Goal: Information Seeking & Learning: Learn about a topic

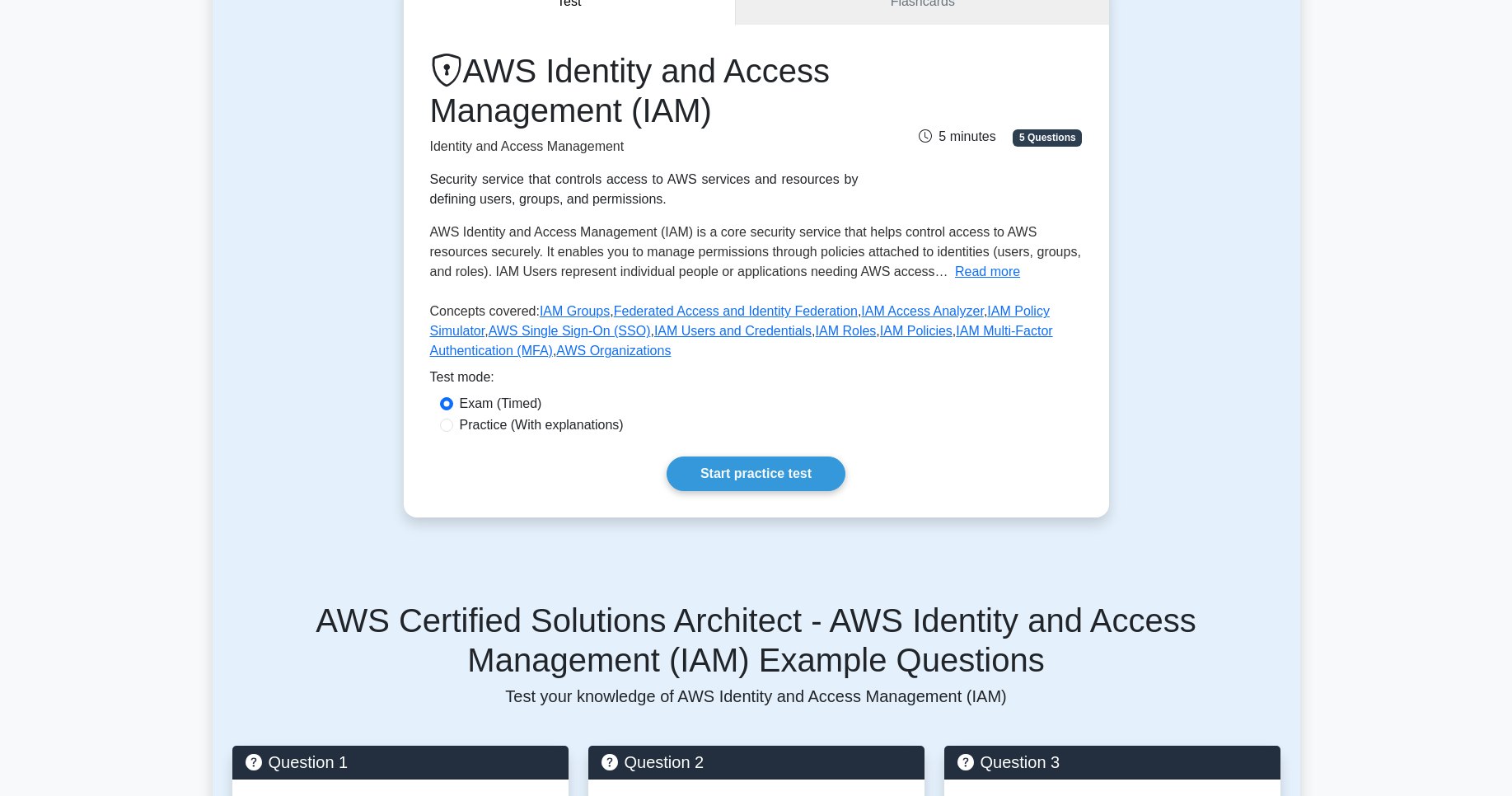
scroll to position [197, 0]
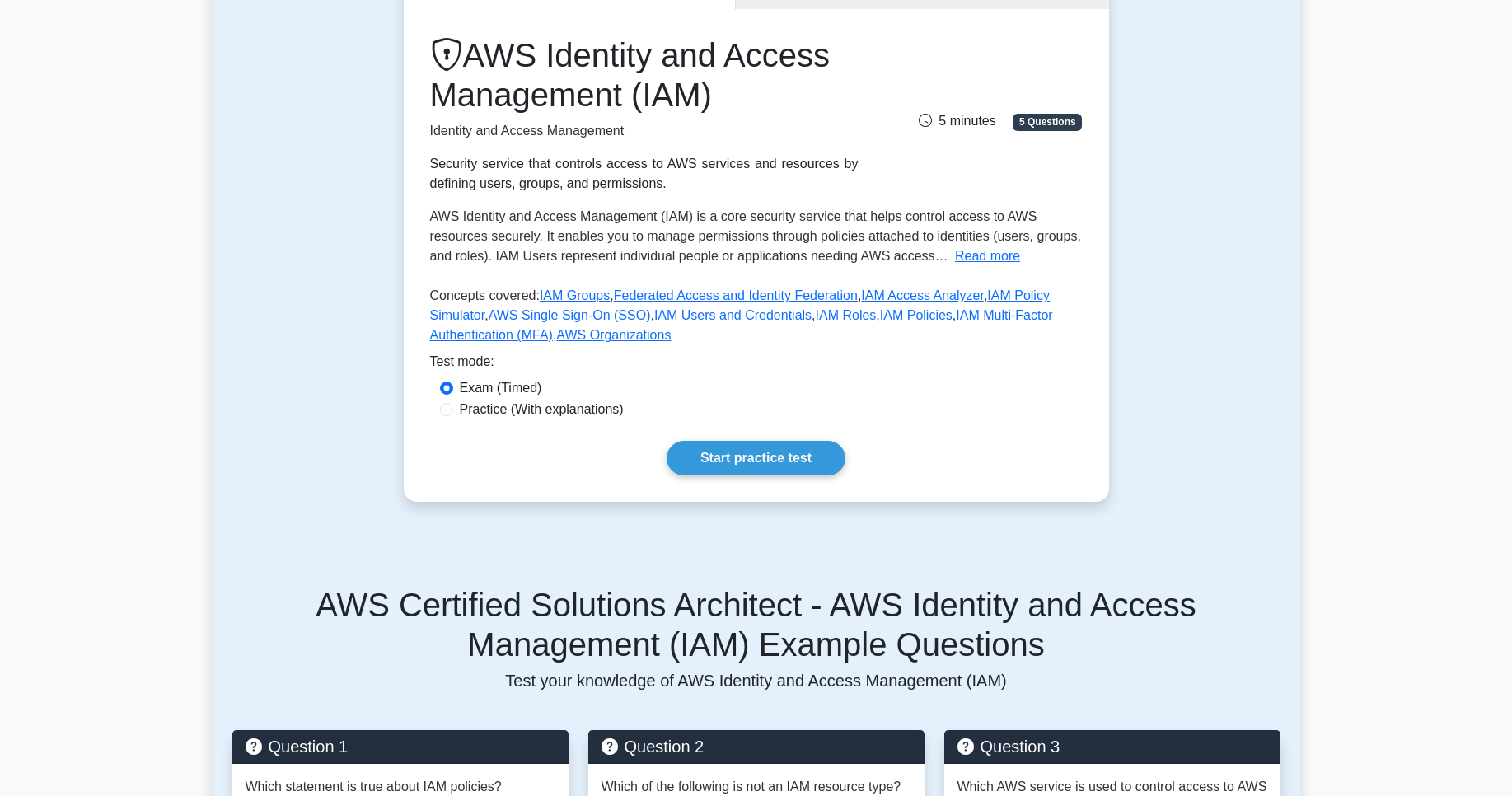
click at [734, 438] on div "AWS Identity and Access Management (IAM) Identity and Access Management Securit…" at bounding box center [757, 255] width 706 height 492
click at [734, 449] on link "Start practice test" at bounding box center [756, 457] width 179 height 34
click at [484, 412] on label "Practice (With explanations)" at bounding box center [542, 409] width 164 height 20
click at [453, 412] on input "Practice (With explanations)" at bounding box center [447, 410] width 13 height 13
radio input "true"
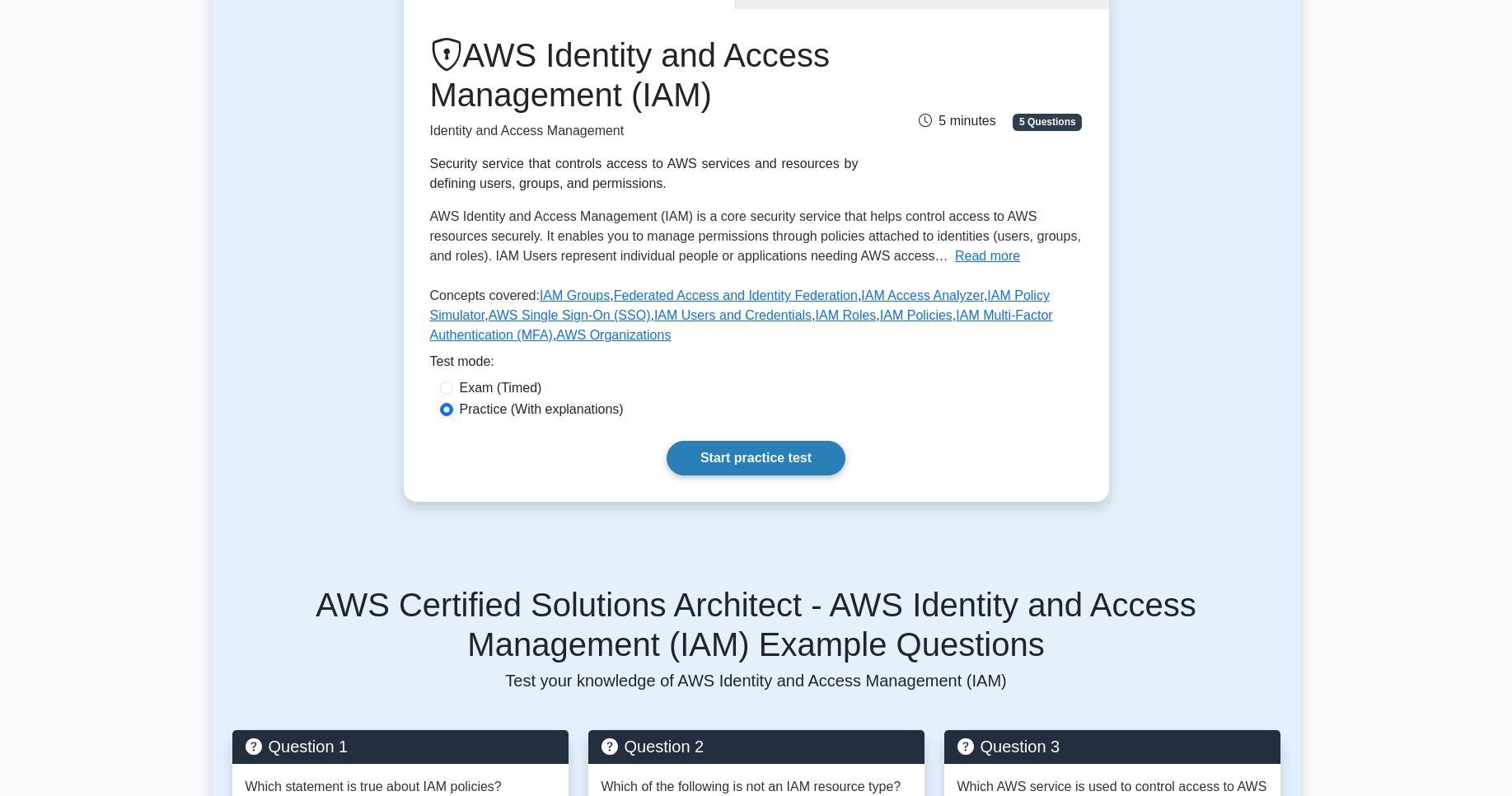
click at [786, 462] on link "Start practice test" at bounding box center [756, 457] width 179 height 34
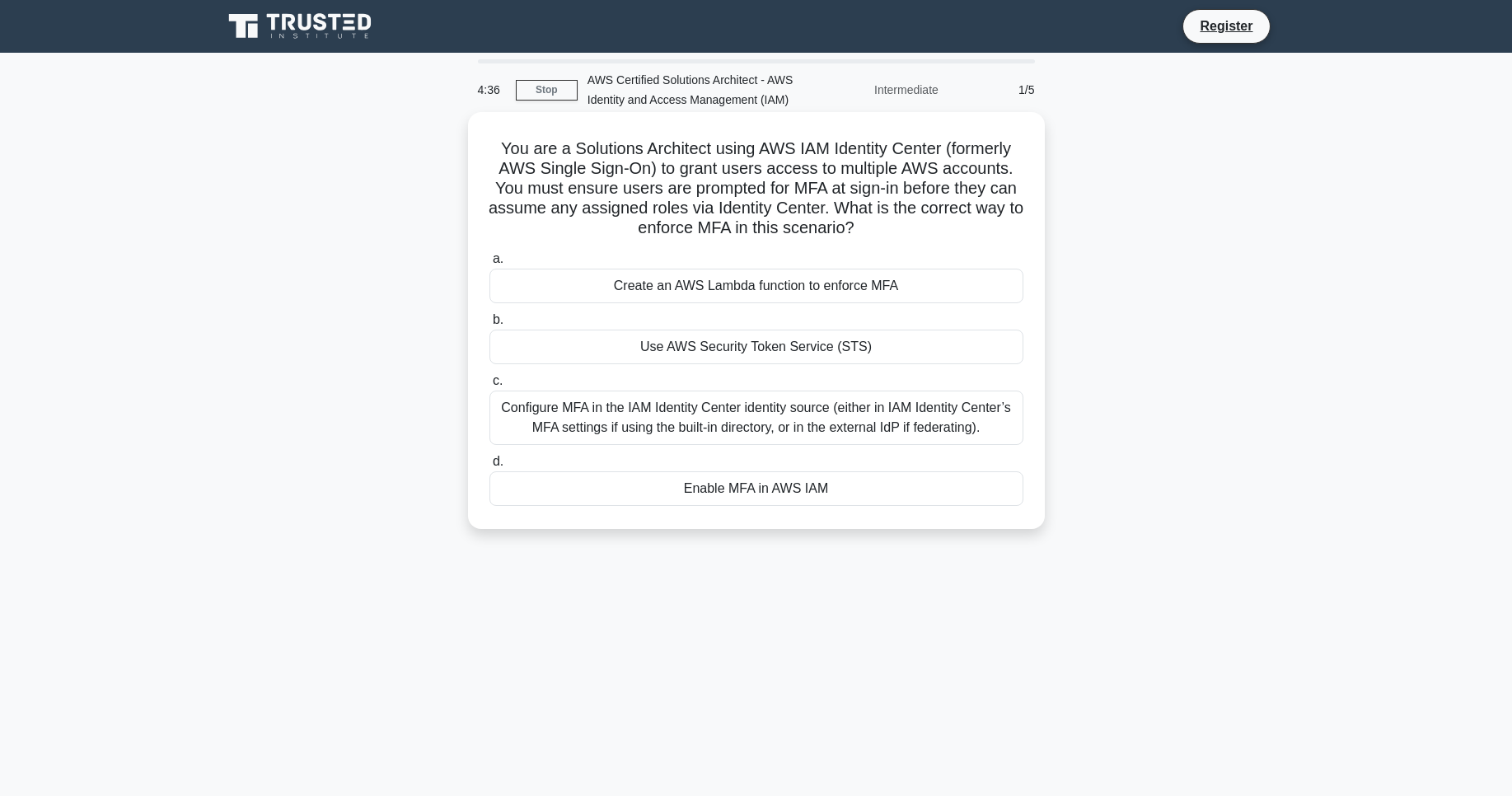
click at [741, 484] on div "Enable MFA in AWS IAM" at bounding box center [757, 488] width 534 height 34
click at [490, 467] on input "d. Enable MFA in AWS IAM" at bounding box center [490, 462] width 0 height 11
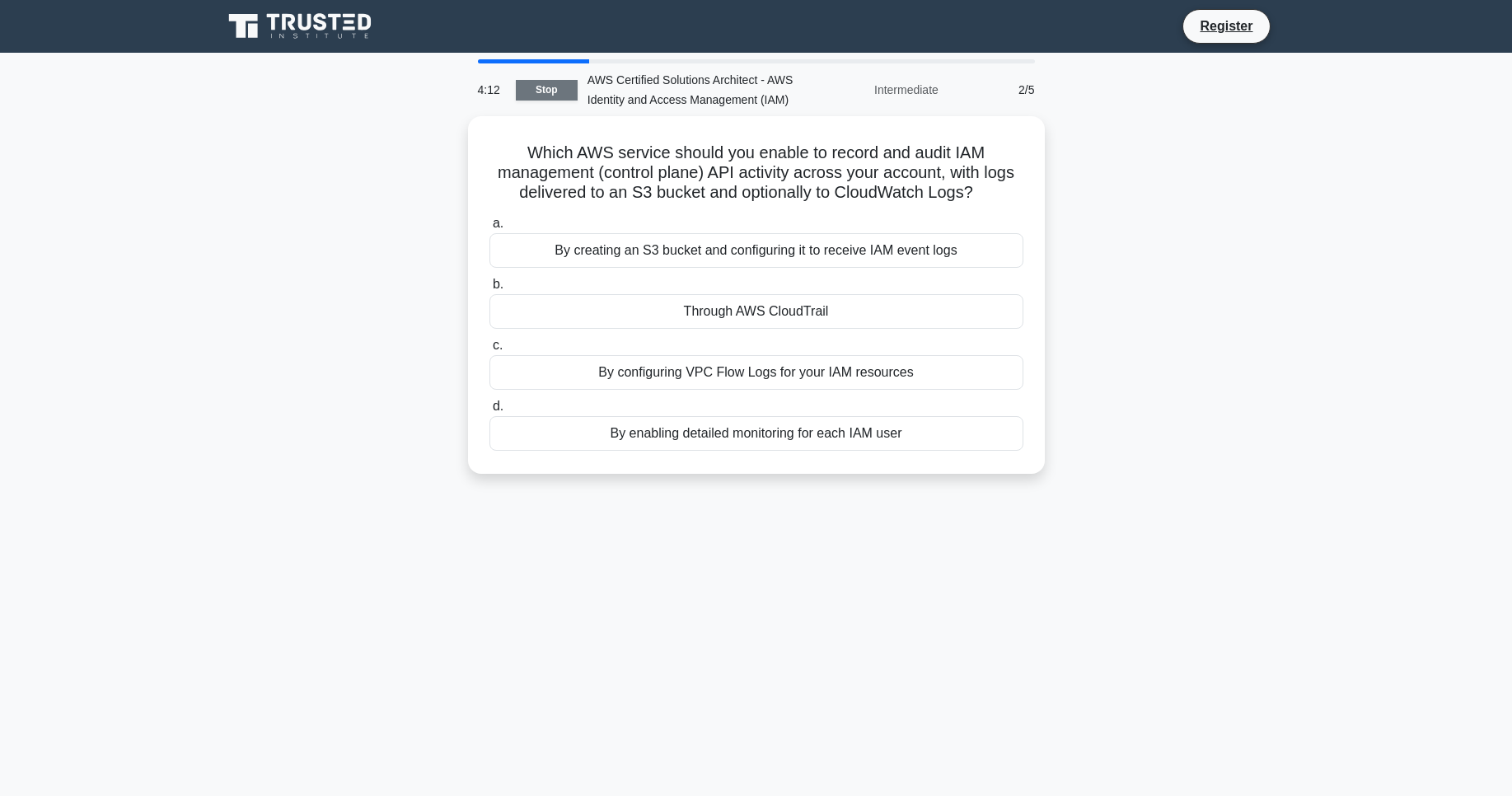
click at [559, 93] on link "Stop" at bounding box center [547, 90] width 61 height 20
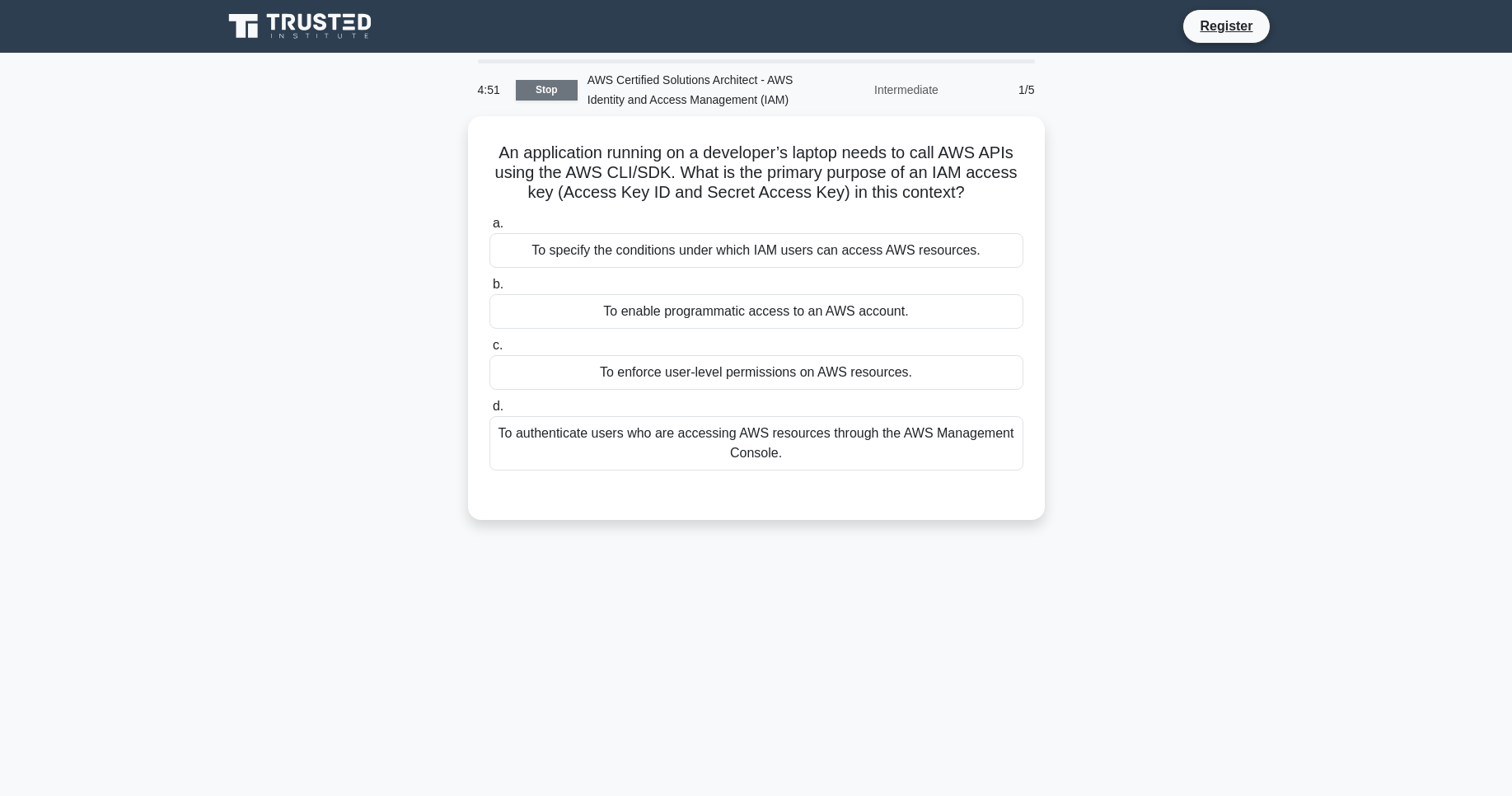
click at [562, 85] on link "Stop" at bounding box center [547, 90] width 61 height 20
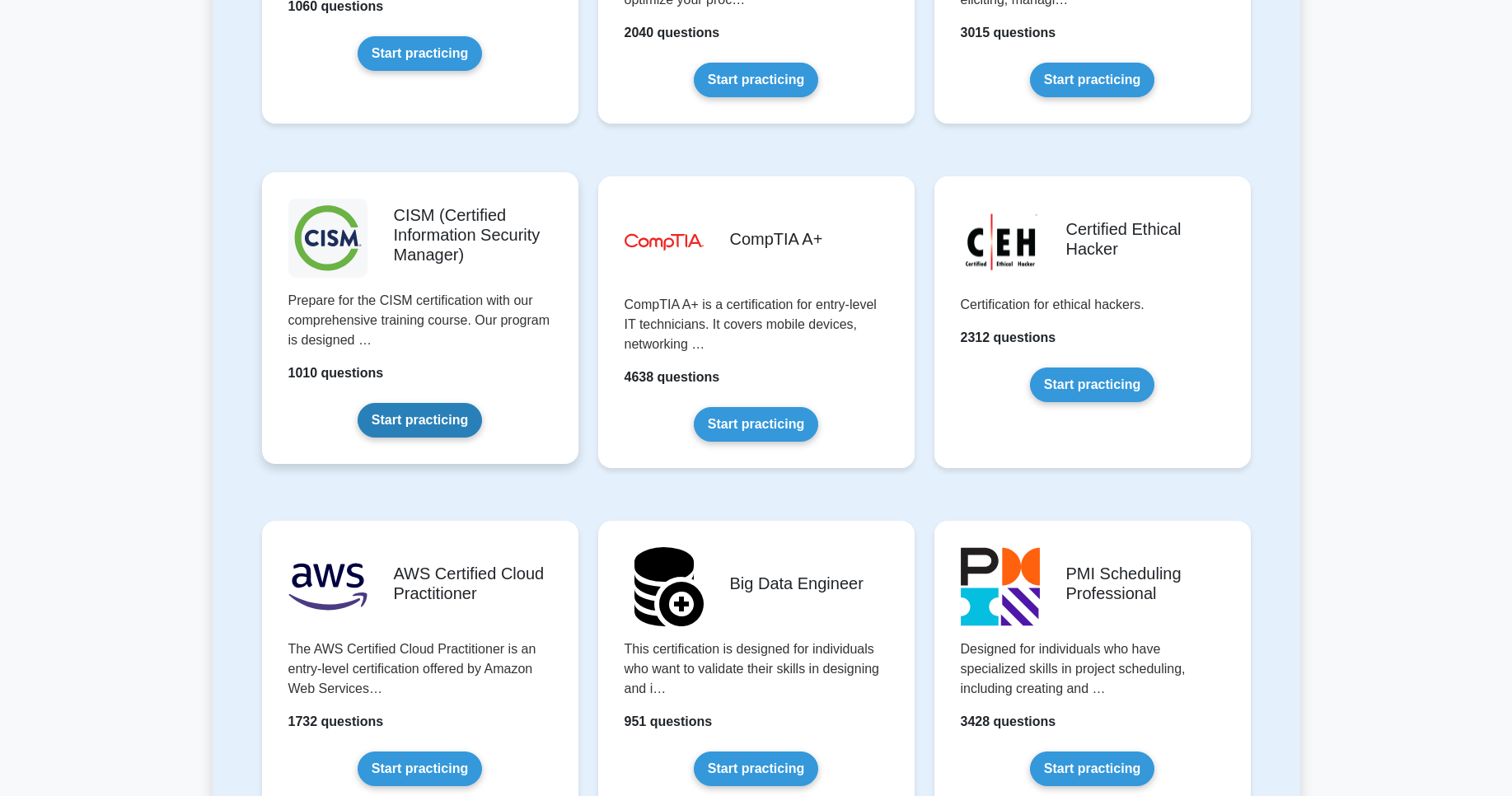
scroll to position [2670, 0]
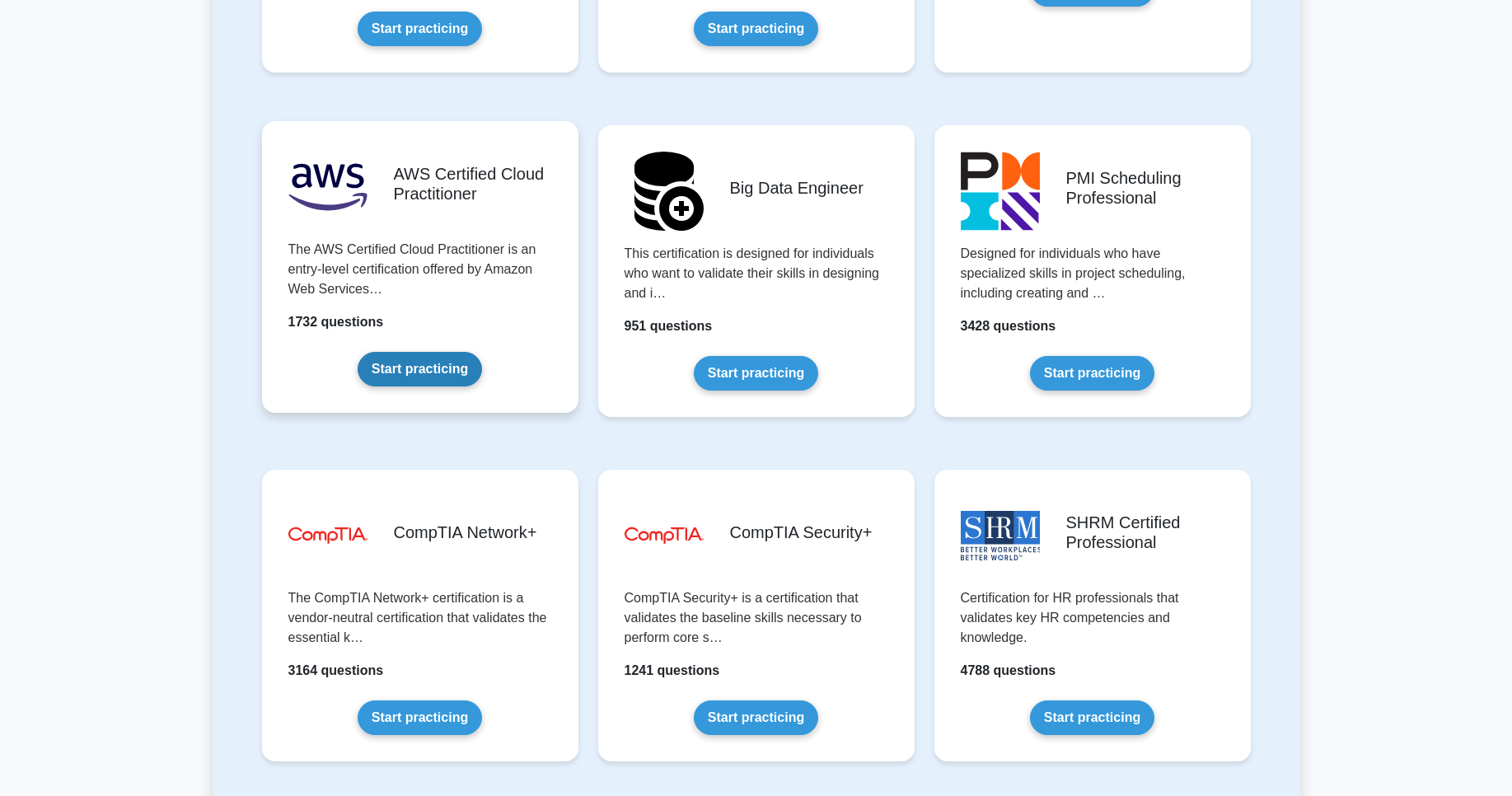
click at [412, 358] on link "Start practicing" at bounding box center [420, 369] width 125 height 34
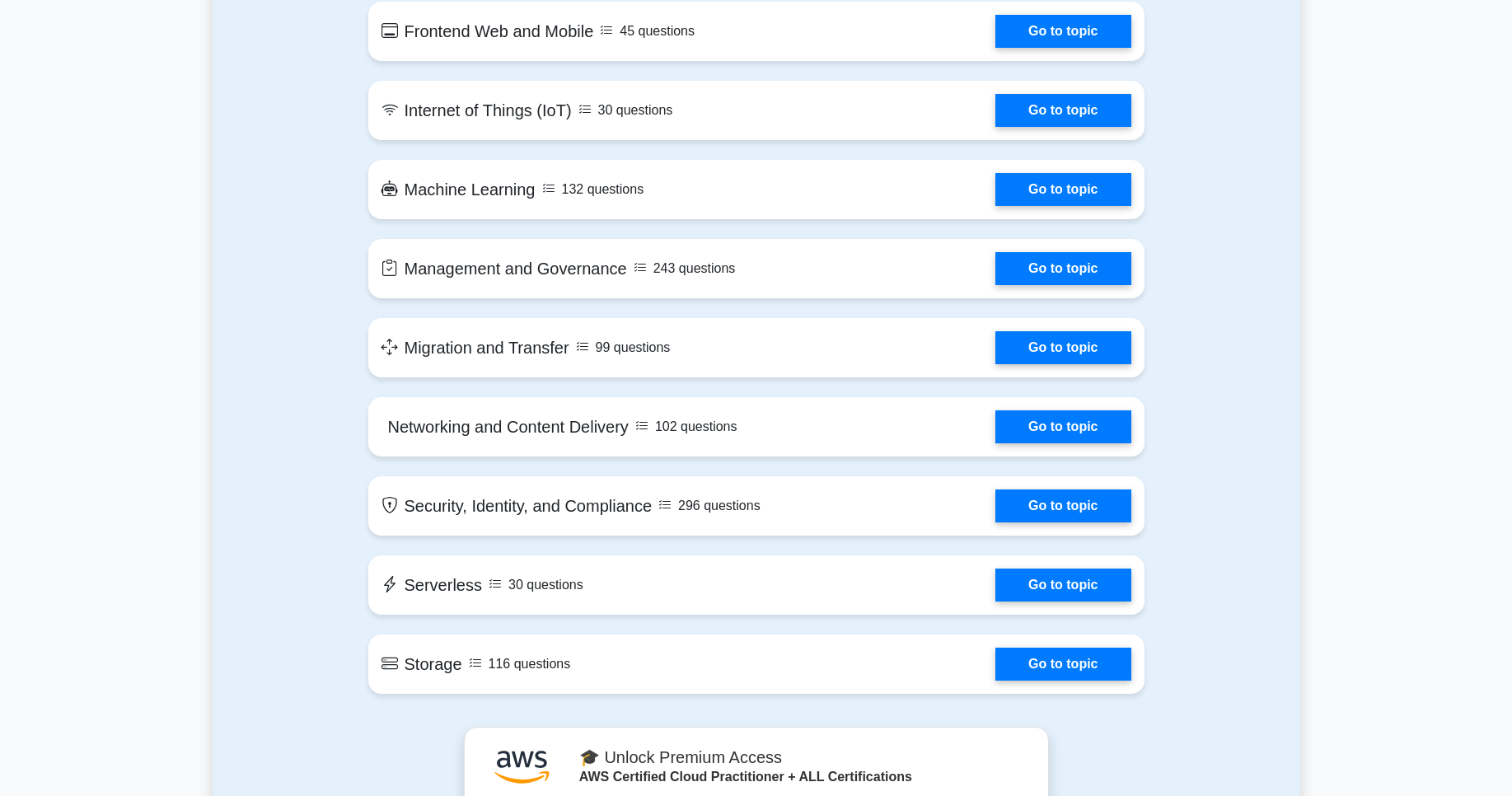
scroll to position [1879, 0]
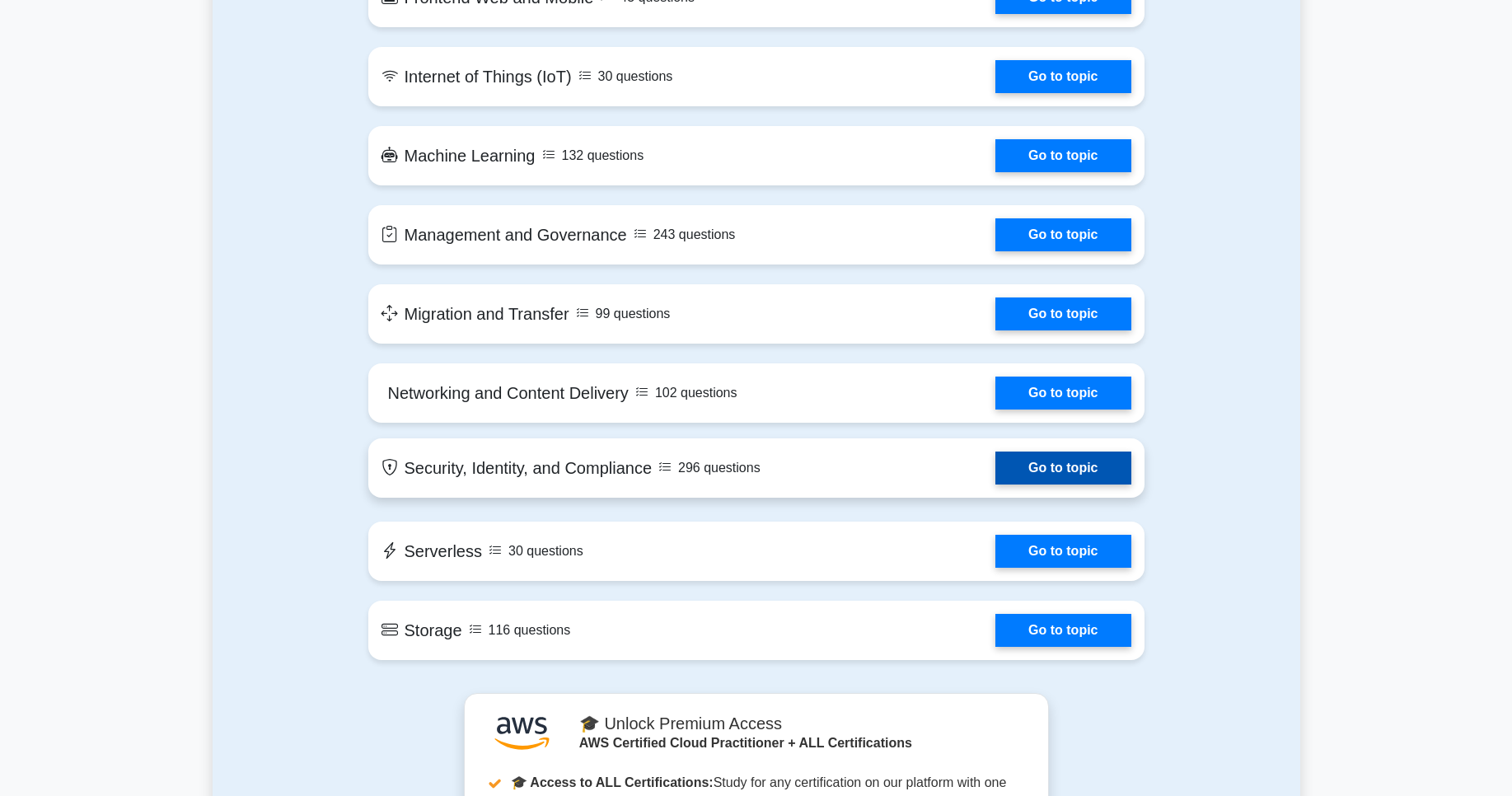
click at [995, 459] on link "Go to topic" at bounding box center [1062, 467] width 135 height 33
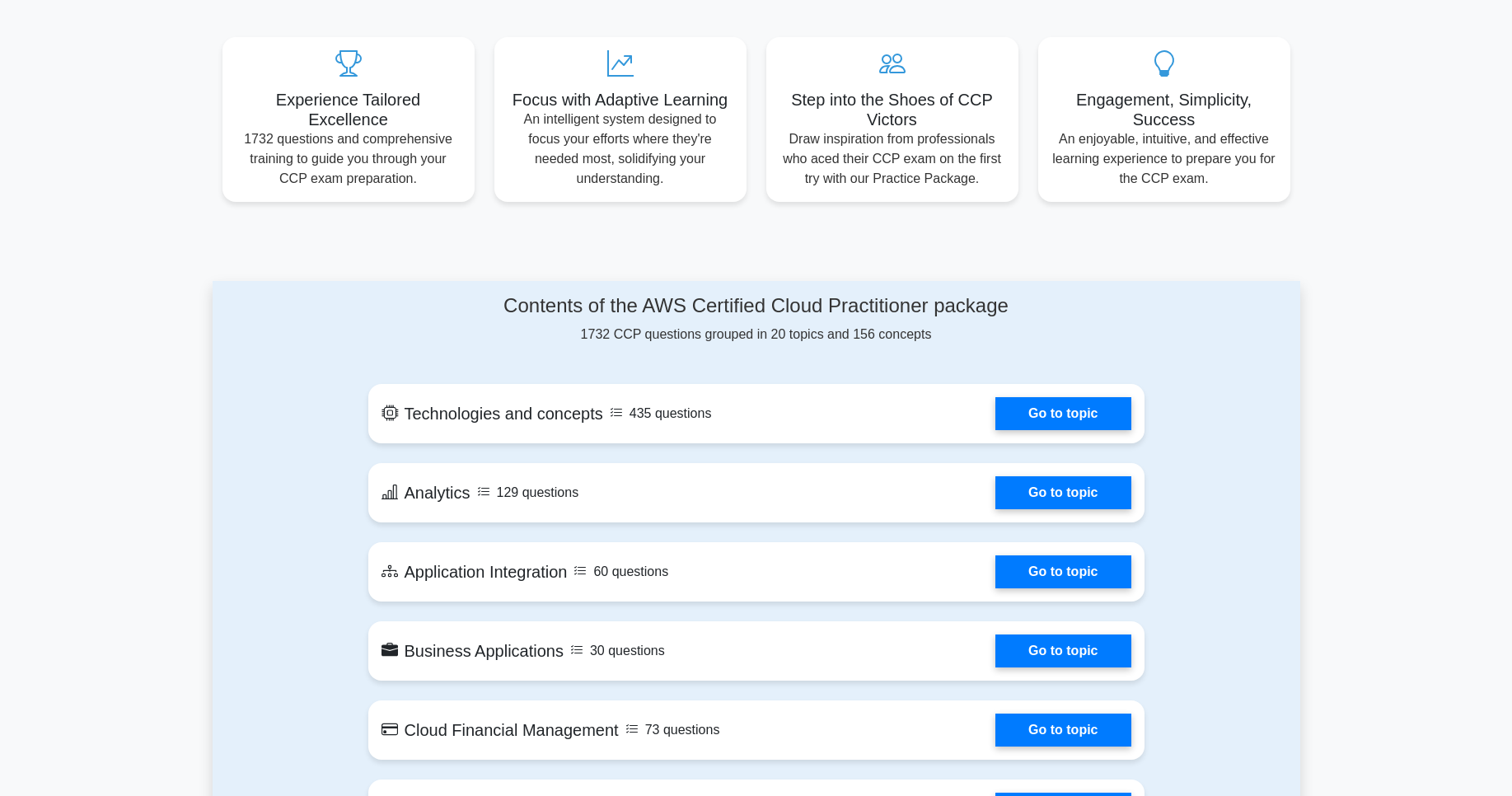
scroll to position [593, 0]
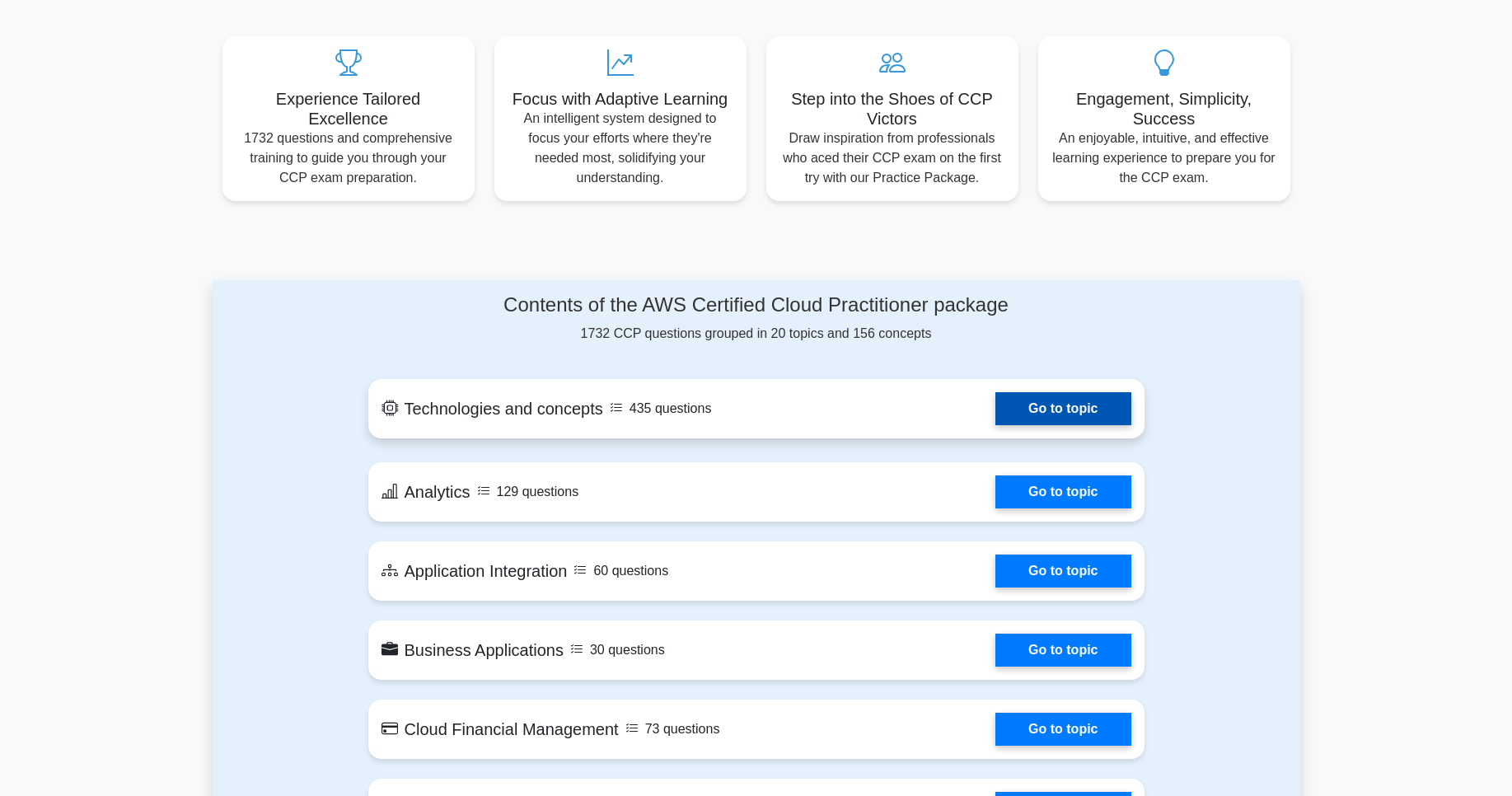
click at [995, 421] on link "Go to topic" at bounding box center [1062, 408] width 135 height 33
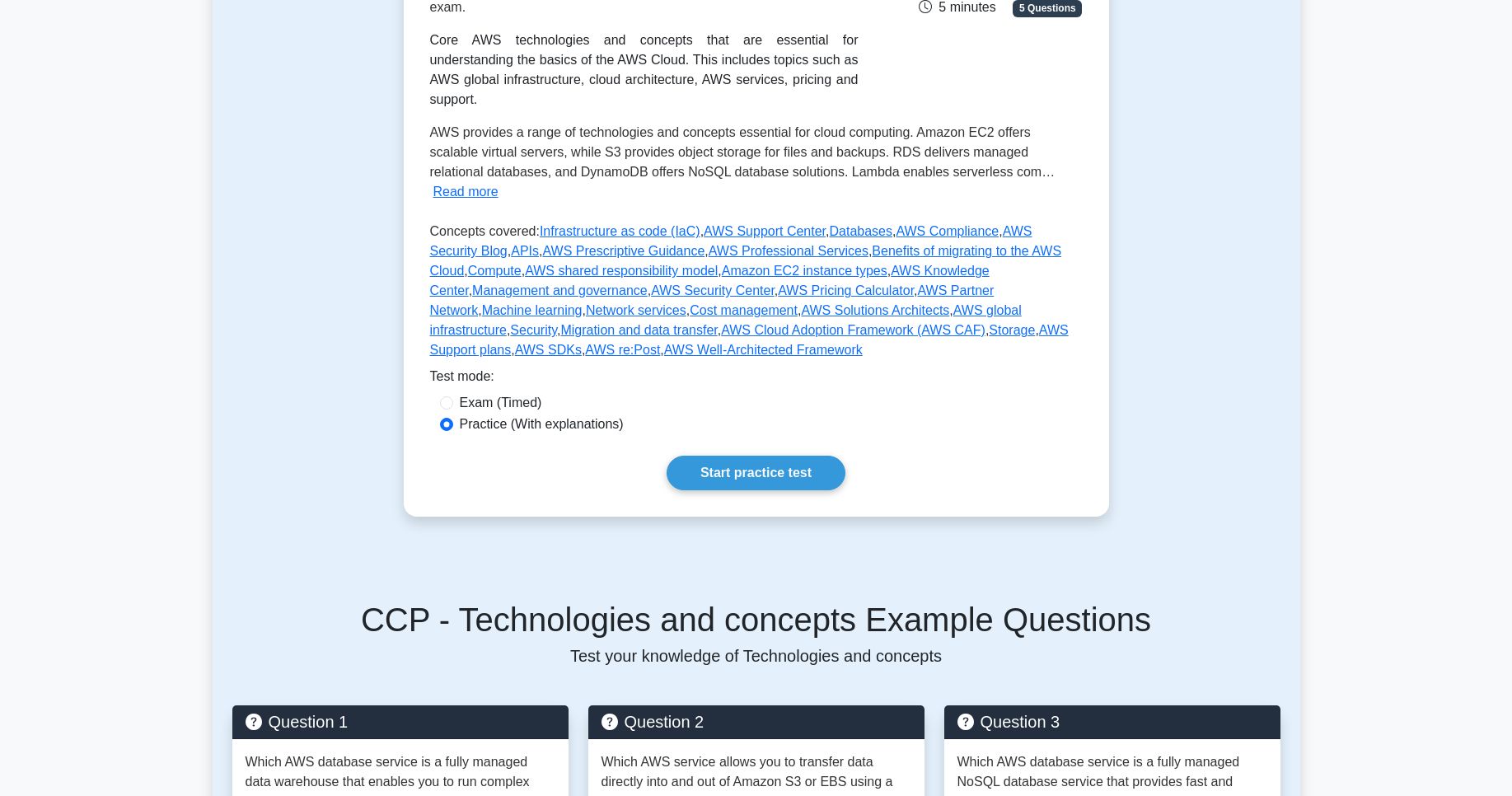
scroll to position [396, 0]
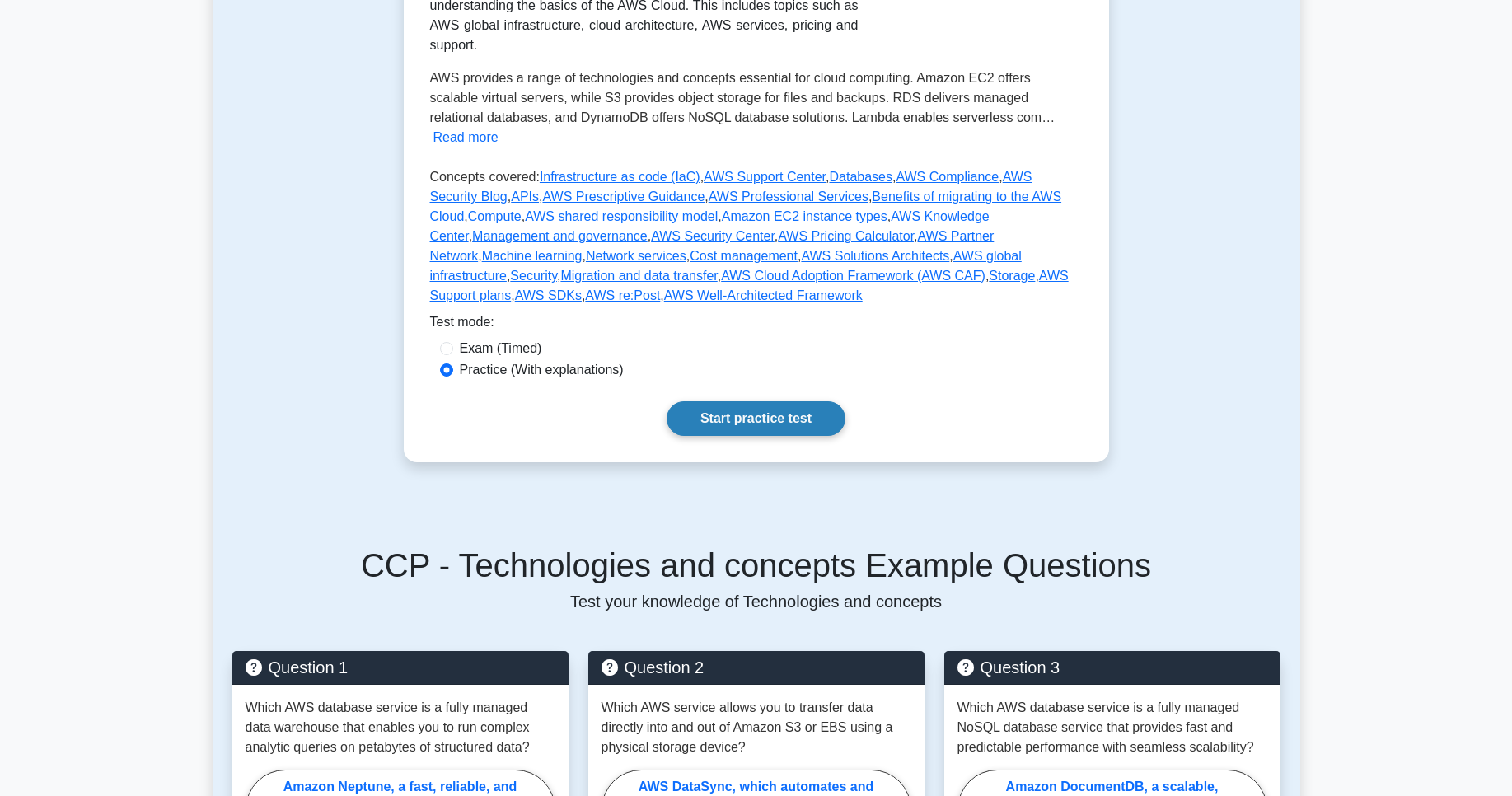
click at [738, 425] on link "Start practice test" at bounding box center [756, 418] width 179 height 34
